Goal: Information Seeking & Learning: Learn about a topic

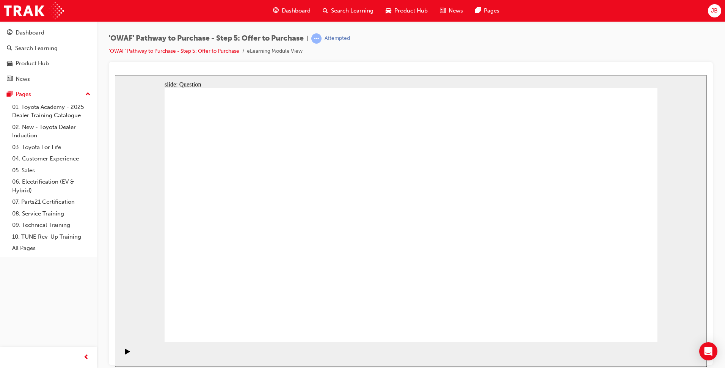
drag, startPoint x: 598, startPoint y: 198, endPoint x: 257, endPoint y: 258, distance: 345.7
drag, startPoint x: 515, startPoint y: 209, endPoint x: 356, endPoint y: 274, distance: 172.3
drag, startPoint x: 239, startPoint y: 200, endPoint x: 471, endPoint y: 262, distance: 239.9
drag, startPoint x: 387, startPoint y: 203, endPoint x: 577, endPoint y: 267, distance: 200.2
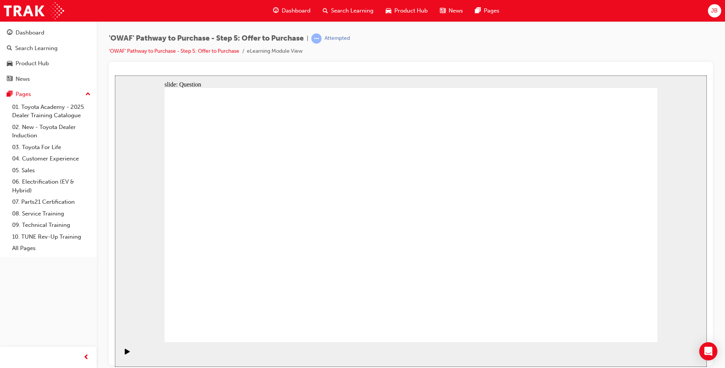
drag, startPoint x: 490, startPoint y: 201, endPoint x: 257, endPoint y: 214, distance: 232.8
drag, startPoint x: 288, startPoint y: 206, endPoint x: 259, endPoint y: 189, distance: 32.8
drag, startPoint x: 584, startPoint y: 202, endPoint x: 239, endPoint y: 232, distance: 346.9
drag, startPoint x: 416, startPoint y: 199, endPoint x: 388, endPoint y: 203, distance: 27.9
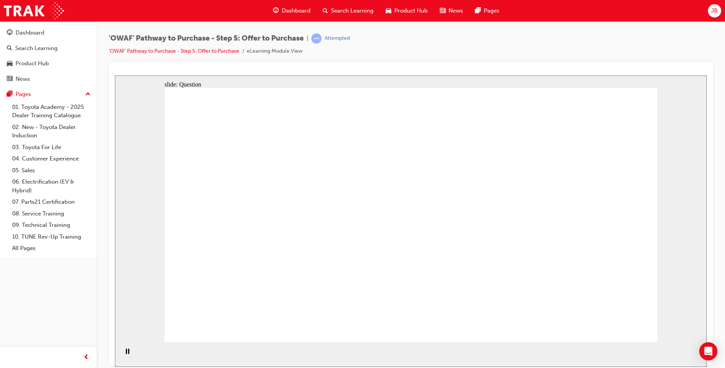
drag, startPoint x: 590, startPoint y: 248, endPoint x: 383, endPoint y: 252, distance: 206.4
drag, startPoint x: 502, startPoint y: 274, endPoint x: 405, endPoint y: 278, distance: 96.8
drag, startPoint x: 575, startPoint y: 270, endPoint x: 258, endPoint y: 268, distance: 317.1
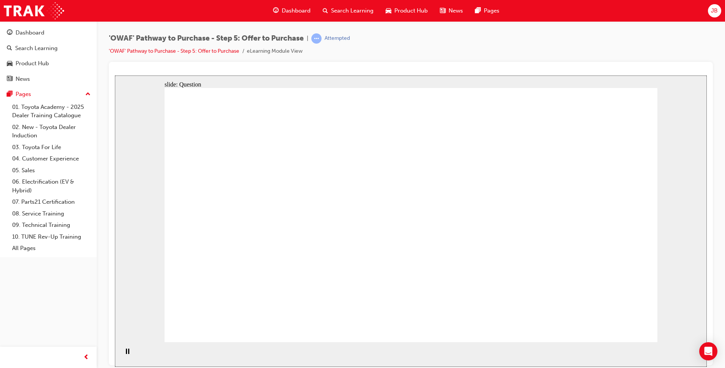
checkbox input "true"
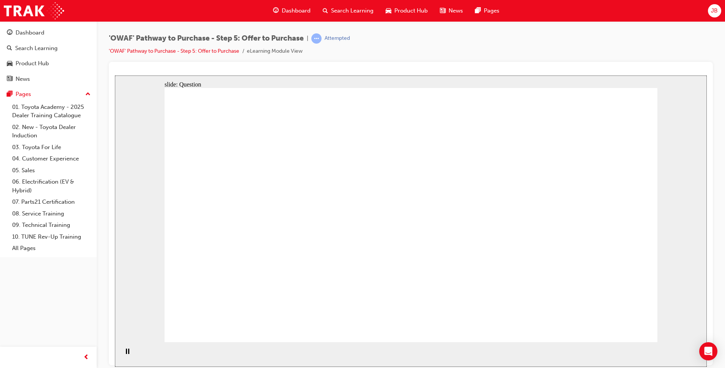
checkbox input "true"
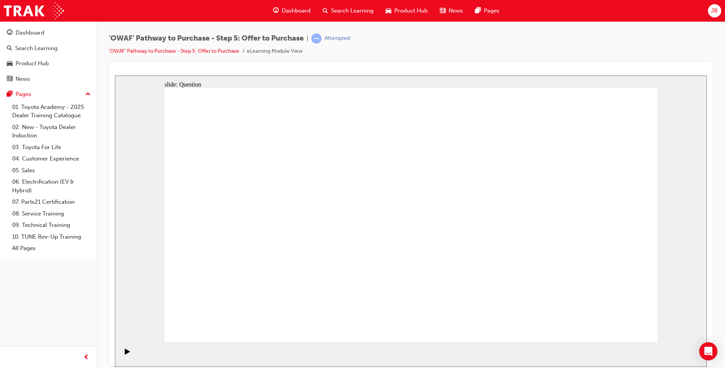
radio input "true"
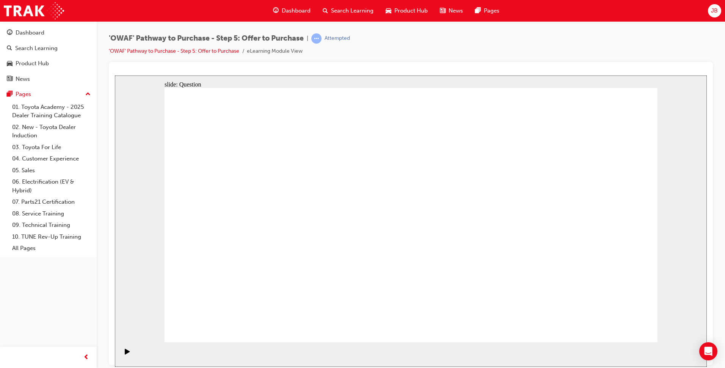
radio input "false"
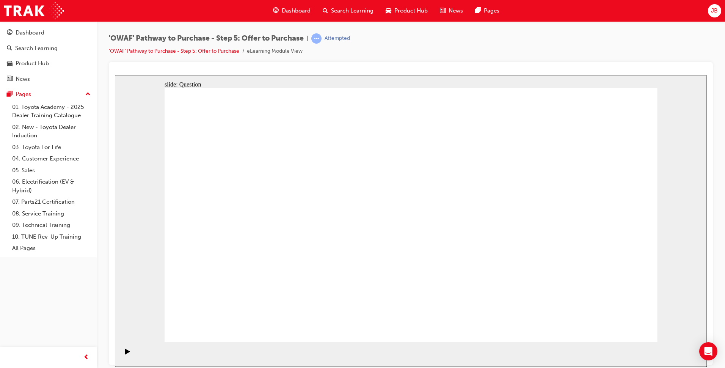
radio input "true"
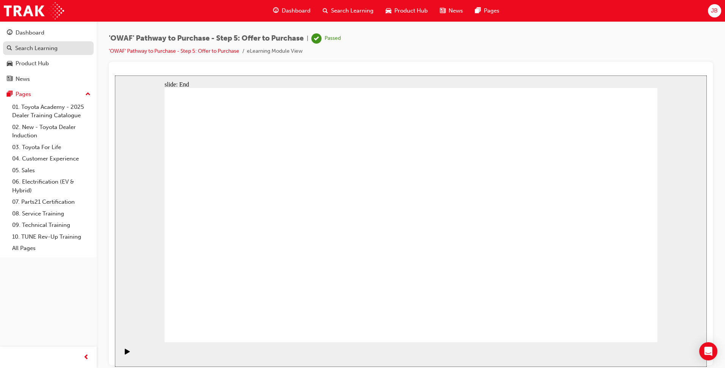
click at [48, 50] on div "Search Learning" at bounding box center [36, 48] width 42 height 9
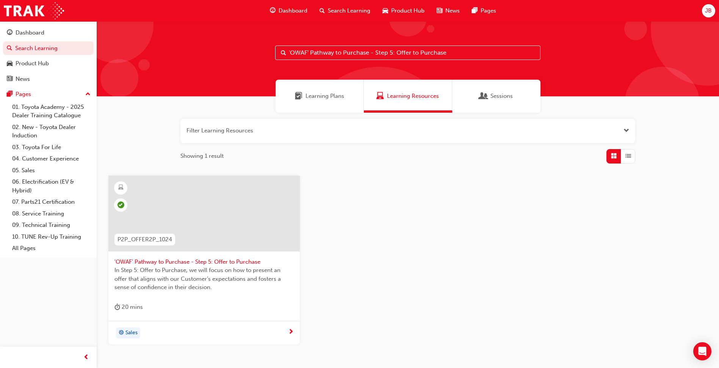
drag, startPoint x: 468, startPoint y: 52, endPoint x: 197, endPoint y: 55, distance: 271.2
click at [198, 55] on div "'OWAF' Pathway to Purchase - Step 5: Offer to Purchase" at bounding box center [408, 58] width 623 height 75
paste input "6: Vehicle Delivery"
type input "'OWAF' Pathway to Purchase - Step 6: Vehicle Delivery"
click at [197, 263] on span "'OWAF' Pathway to Purchase - Step 6: Vehicle Delivery" at bounding box center [204, 262] width 179 height 9
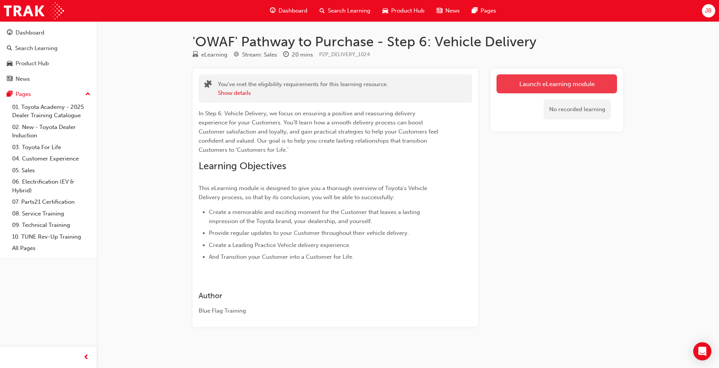
click at [606, 88] on link "Launch eLearning module" at bounding box center [557, 83] width 121 height 19
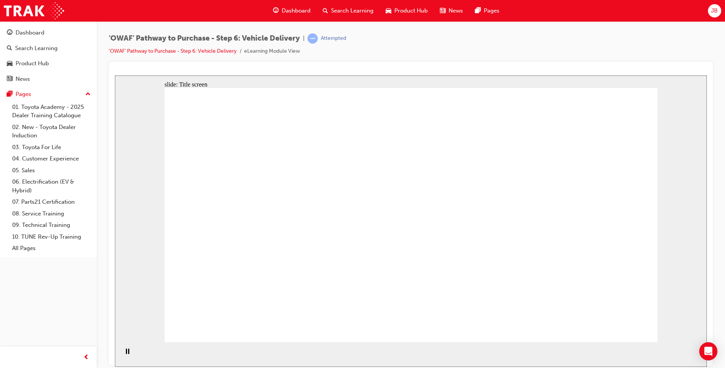
drag, startPoint x: 418, startPoint y: 307, endPoint x: 418, endPoint y: 317, distance: 9.9
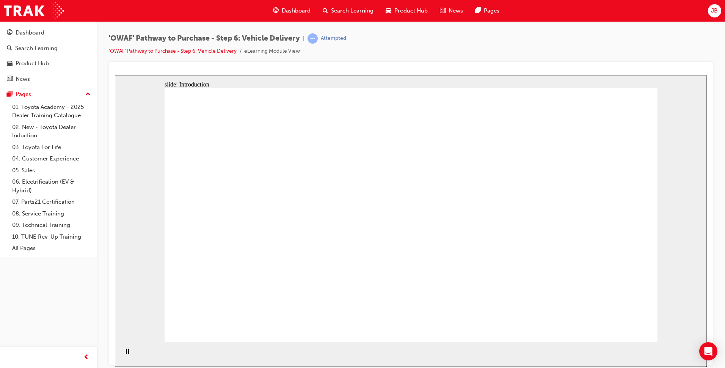
drag, startPoint x: 511, startPoint y: 128, endPoint x: 498, endPoint y: 213, distance: 85.9
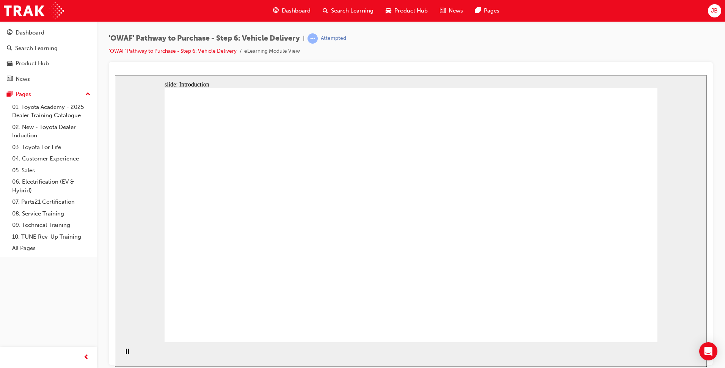
drag, startPoint x: 498, startPoint y: 213, endPoint x: 451, endPoint y: 145, distance: 83.0
drag, startPoint x: 504, startPoint y: 243, endPoint x: 550, endPoint y: 222, distance: 50.0
drag, startPoint x: 550, startPoint y: 222, endPoint x: 534, endPoint y: 159, distance: 64.0
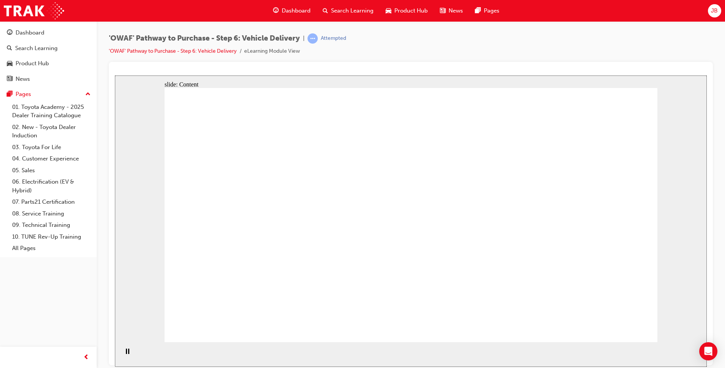
drag, startPoint x: 600, startPoint y: 213, endPoint x: 526, endPoint y: 280, distance: 99.1
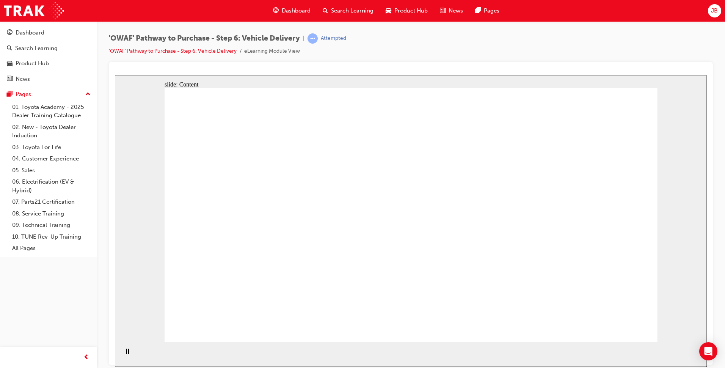
drag, startPoint x: 526, startPoint y: 280, endPoint x: 448, endPoint y: 331, distance: 93.9
